Goal: Navigation & Orientation: Find specific page/section

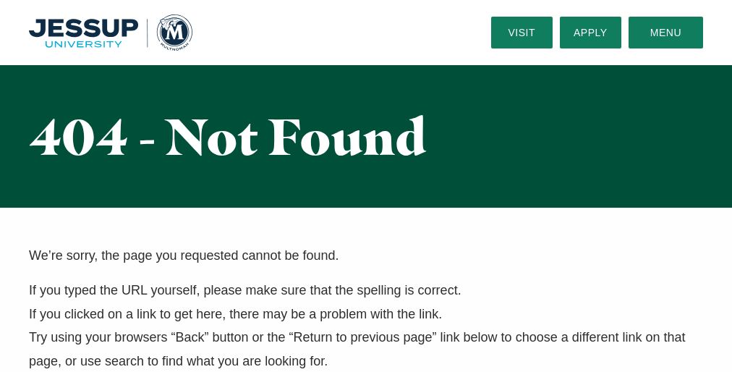
click at [366, 289] on p "If you typed the URL yourself, please make sure that the spelling is correct. I…" at bounding box center [366, 326] width 675 height 94
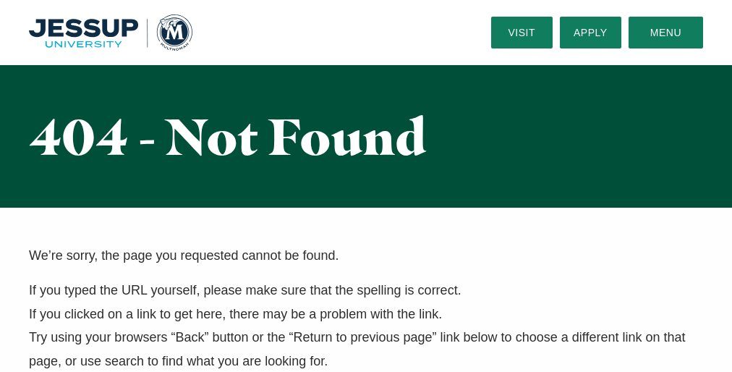
click at [366, 289] on p "If you typed the URL yourself, please make sure that the spelling is correct. I…" at bounding box center [366, 326] width 675 height 94
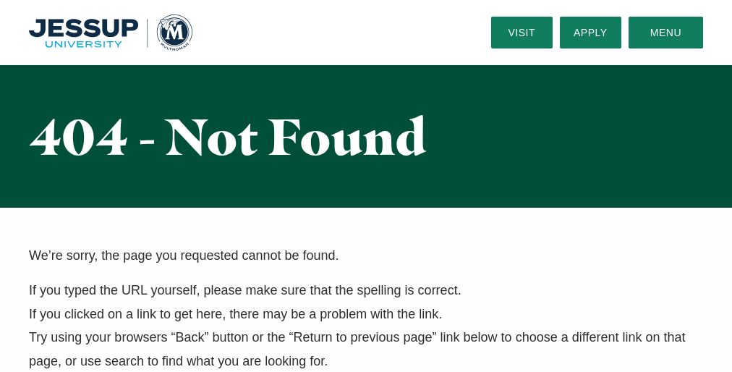
click at [366, 289] on p "If you typed the URL yourself, please make sure that the spelling is correct. I…" at bounding box center [366, 326] width 675 height 94
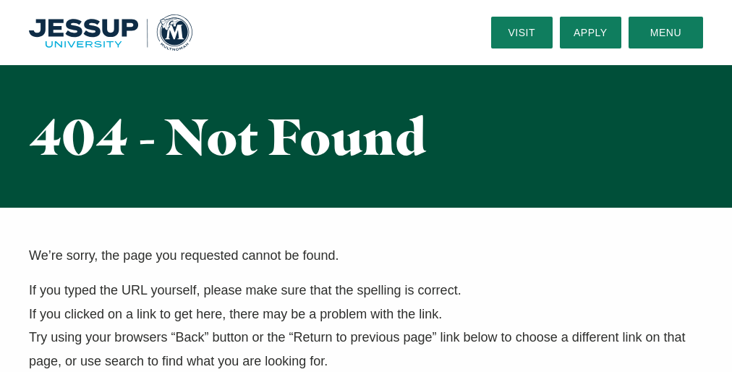
click at [366, 289] on p "If you typed the URL yourself, please make sure that the spelling is correct. I…" at bounding box center [366, 326] width 675 height 94
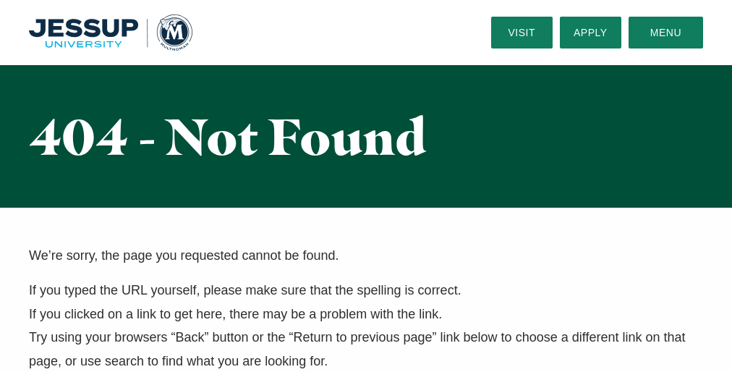
click at [366, 289] on p "If you typed the URL yourself, please make sure that the spelling is correct. I…" at bounding box center [366, 326] width 675 height 94
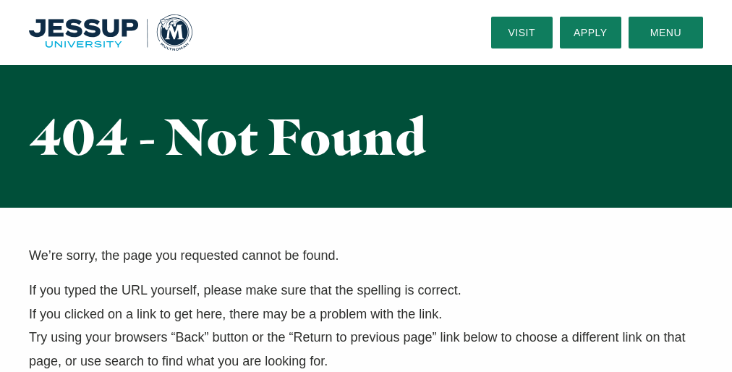
click at [366, 289] on p "If you typed the URL yourself, please make sure that the spelling is correct. I…" at bounding box center [366, 326] width 675 height 94
